Goal: Task Accomplishment & Management: Manage account settings

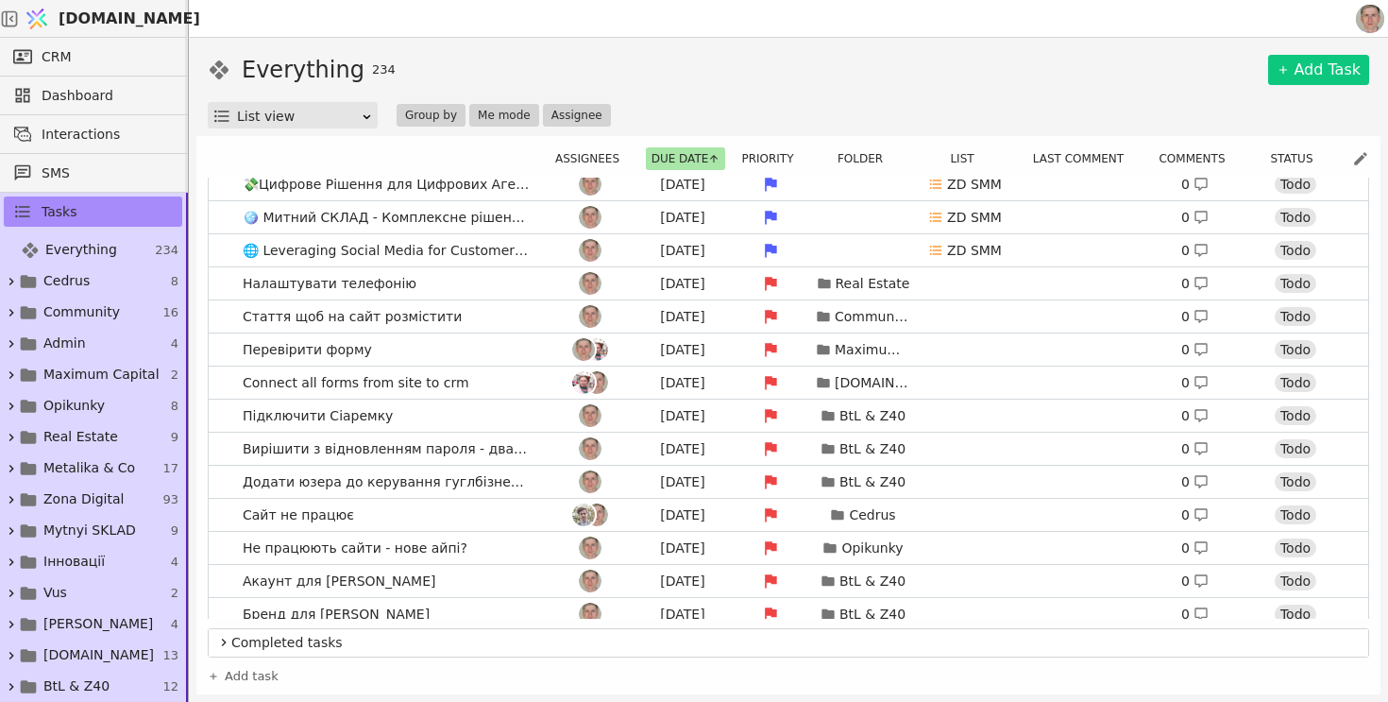
scroll to position [937, 0]
click at [477, 275] on link "Налаштувати телефонію Aug 6 Real Estate 0 Todo" at bounding box center [789, 281] width 1160 height 32
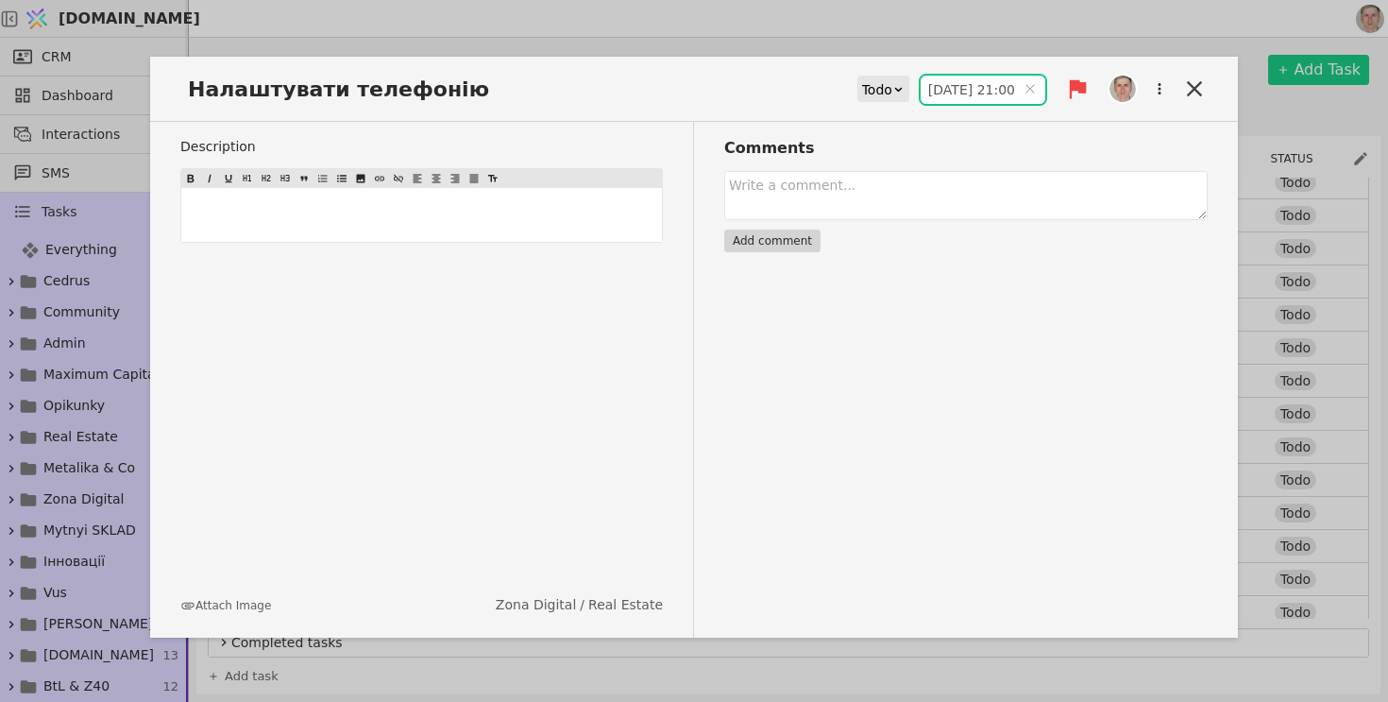
click at [969, 80] on input "06.08.2025 21:00" at bounding box center [983, 90] width 125 height 28
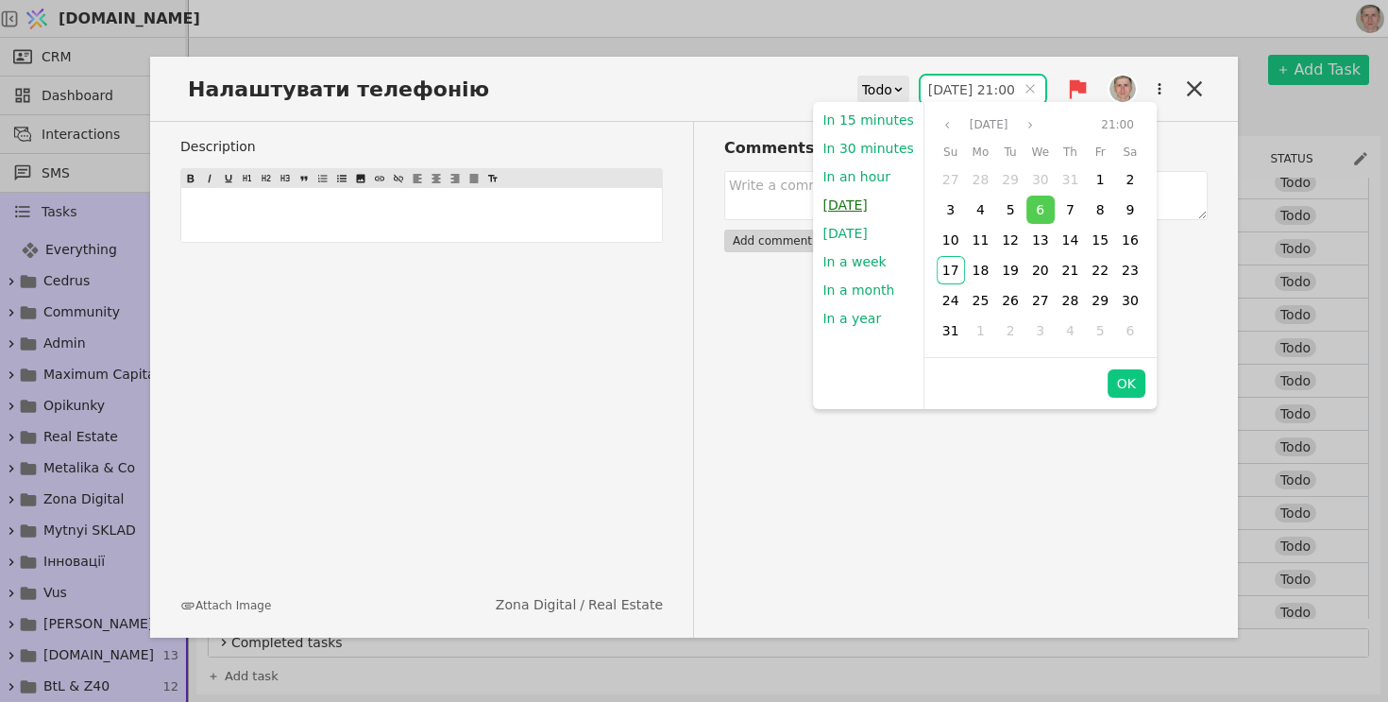
click at [857, 203] on button "Today" at bounding box center [844, 205] width 63 height 28
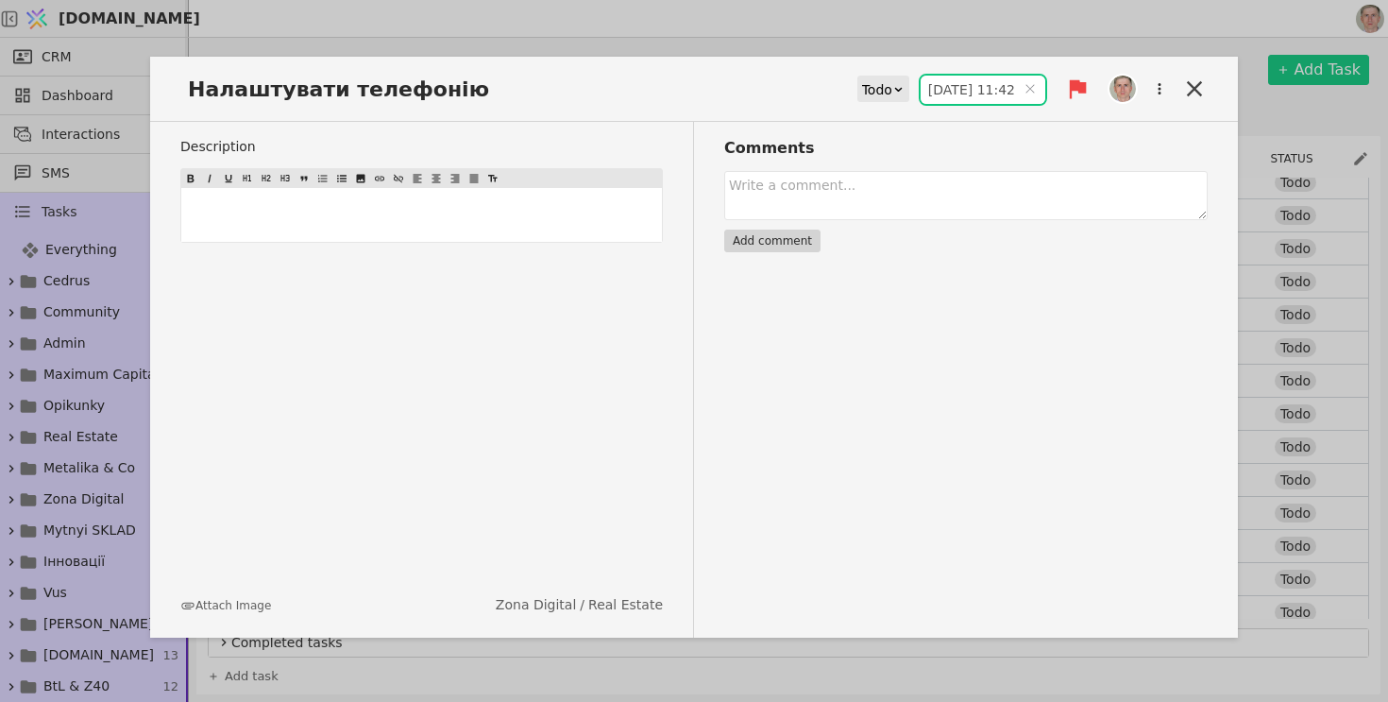
type input "17.08.2025 11:42"
click at [1202, 88] on icon at bounding box center [1195, 89] width 26 height 26
